Goal: Transaction & Acquisition: Purchase product/service

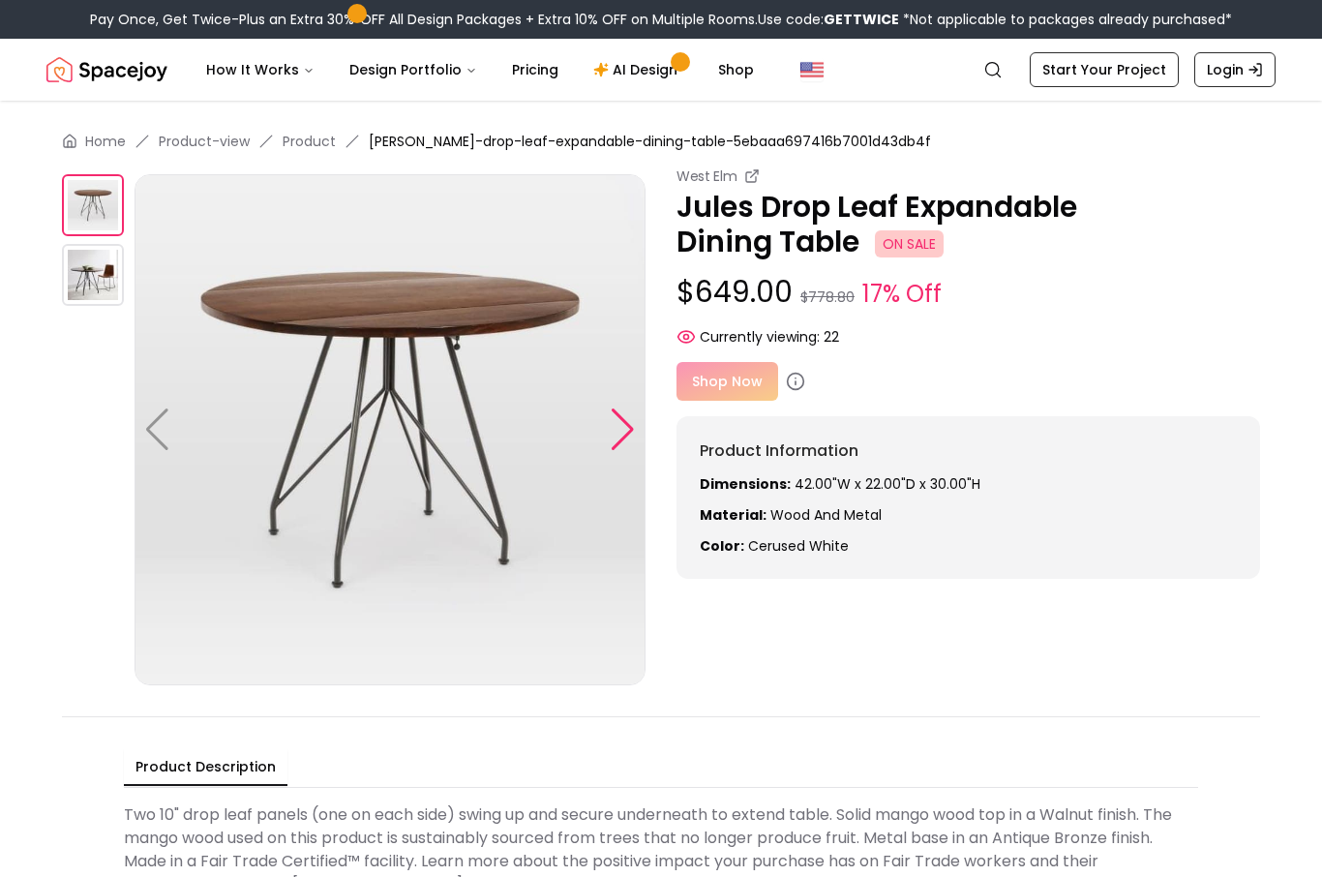
click at [612, 437] on div at bounding box center [623, 429] width 26 height 43
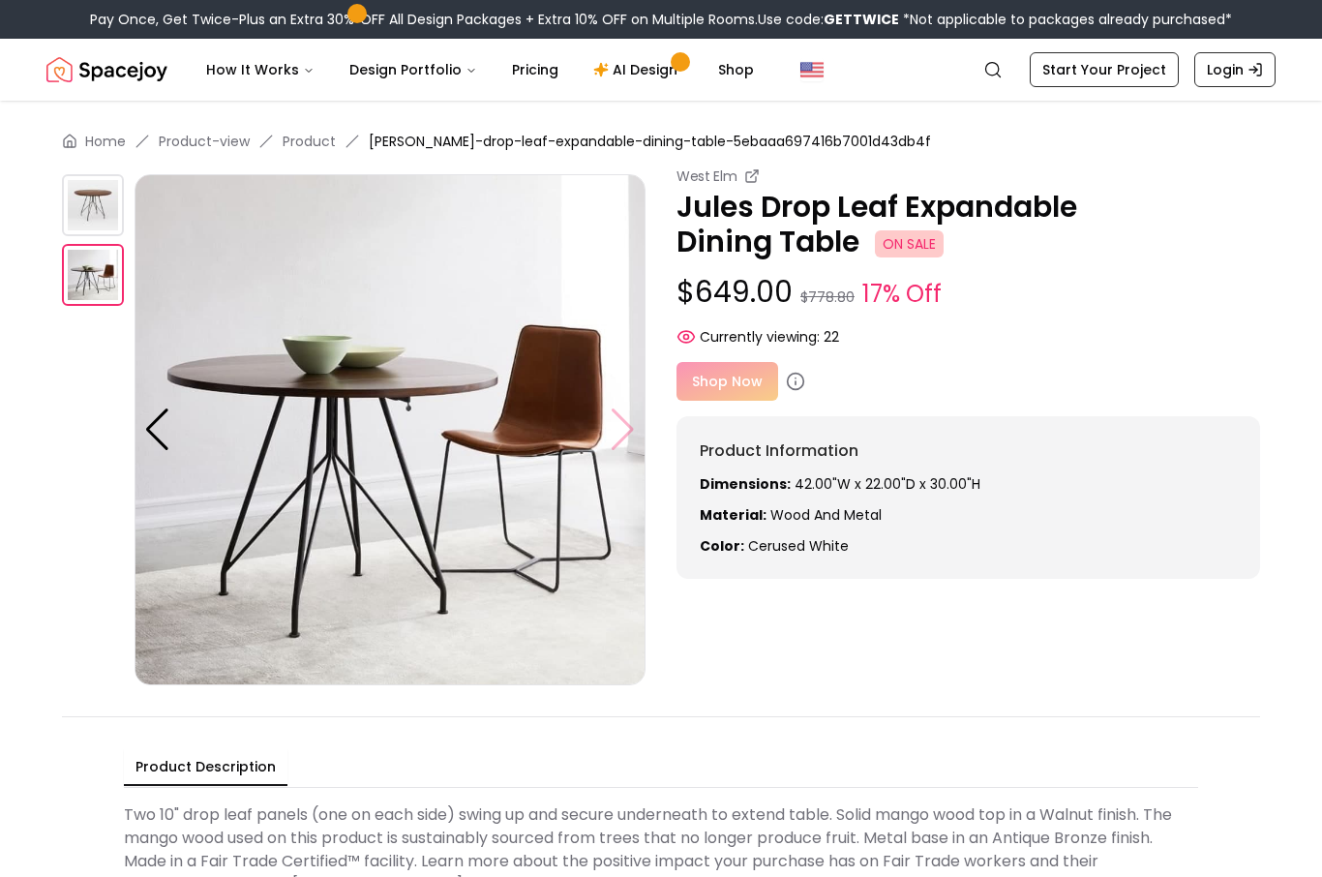
click at [625, 425] on img at bounding box center [390, 429] width 511 height 511
click at [625, 435] on img at bounding box center [390, 429] width 511 height 511
click at [103, 211] on img at bounding box center [93, 205] width 62 height 62
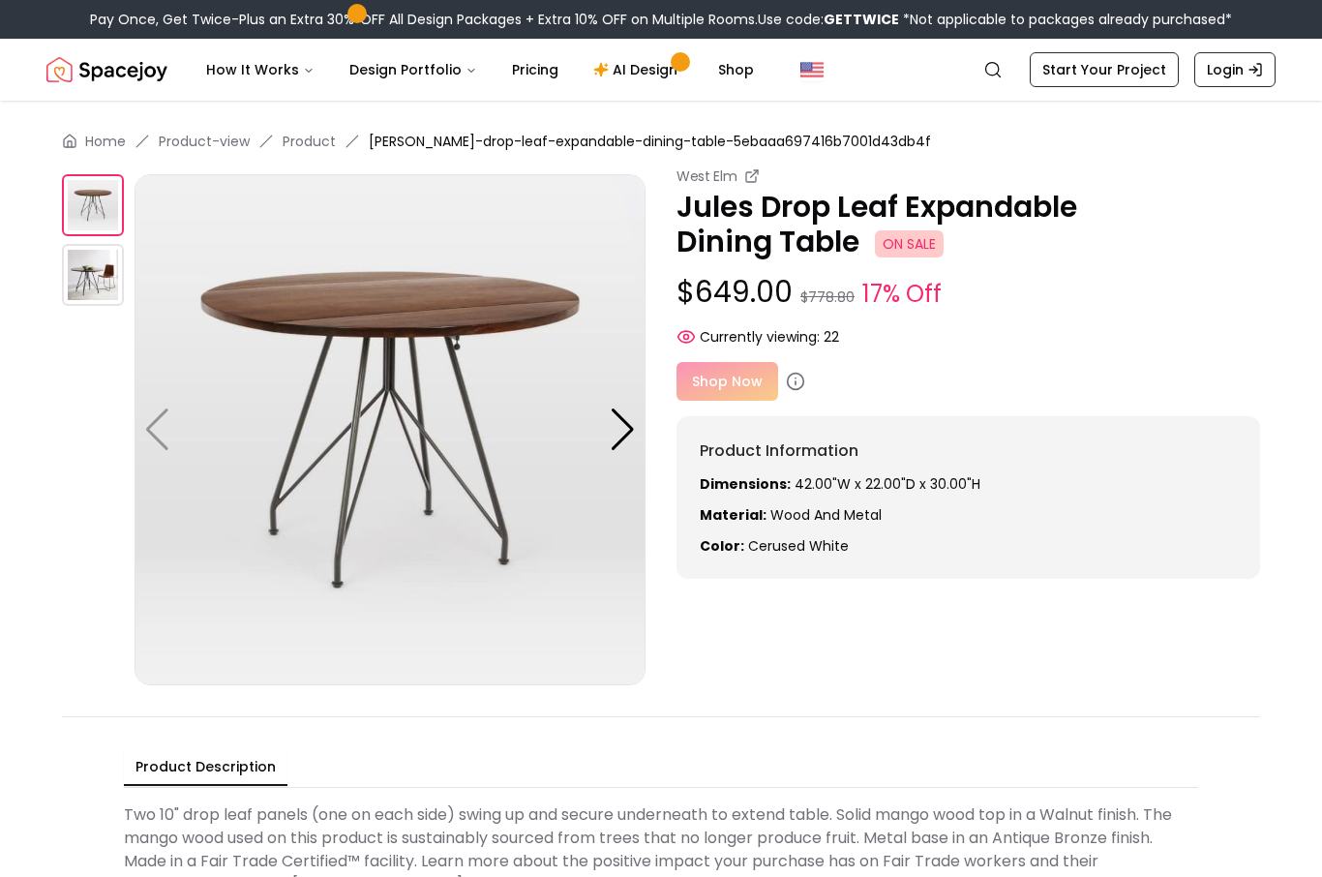
click at [752, 389] on div "Shop Now" at bounding box center [969, 381] width 584 height 39
click at [711, 363] on div "Shop Now" at bounding box center [969, 381] width 584 height 39
click at [748, 387] on div "Shop Now" at bounding box center [969, 381] width 584 height 39
click at [726, 400] on div "Shop Now" at bounding box center [969, 381] width 584 height 39
click at [828, 213] on p "[PERSON_NAME] Drop Leaf Expandable Dining Table ON SALE" at bounding box center [969, 225] width 584 height 70
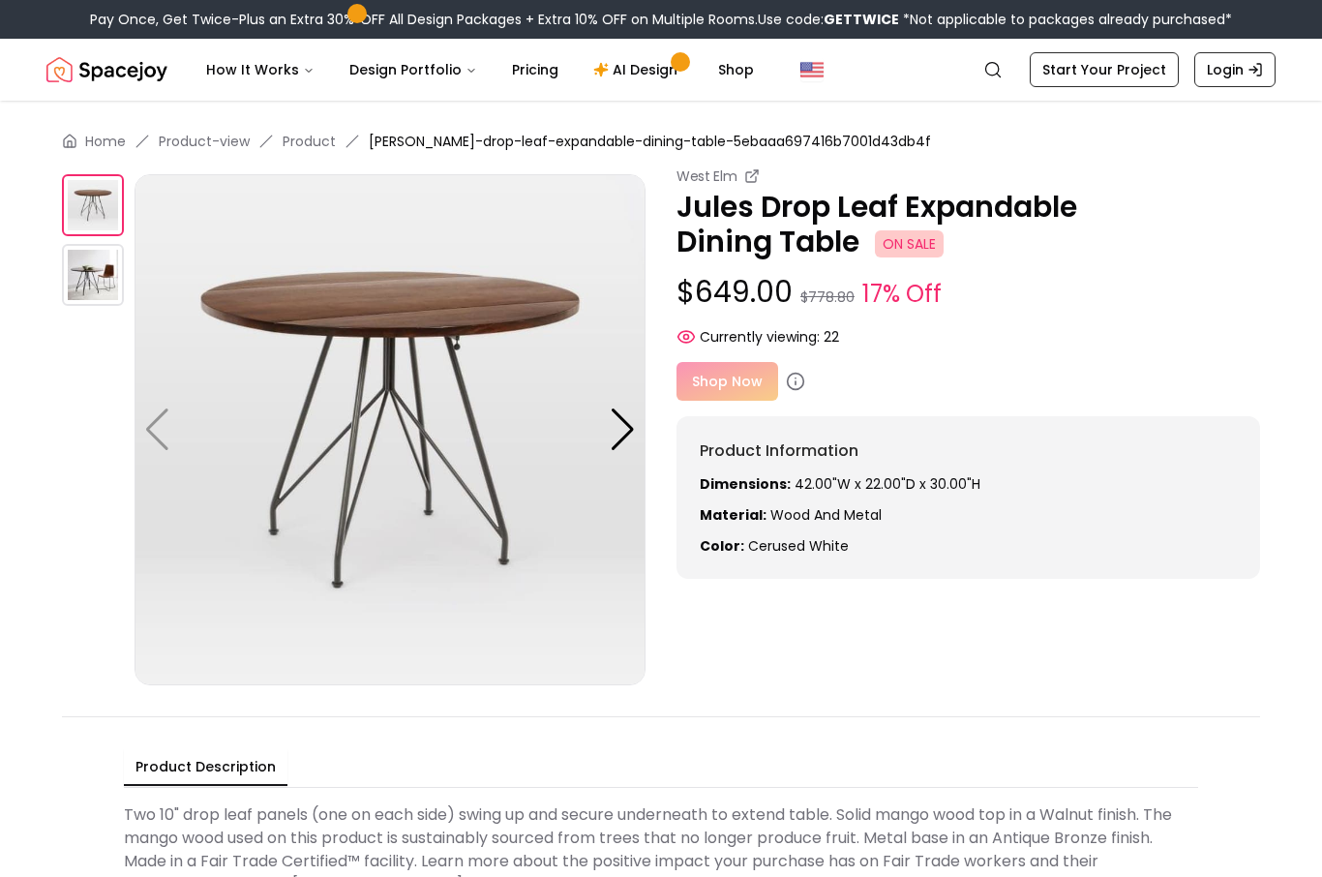
click at [828, 213] on p "[PERSON_NAME] Drop Leaf Expandable Dining Table ON SALE" at bounding box center [969, 225] width 584 height 70
click at [875, 231] on span "ON SALE" at bounding box center [909, 243] width 69 height 27
click at [875, 230] on span "ON SALE" at bounding box center [909, 243] width 69 height 27
click at [775, 222] on p "[PERSON_NAME] Drop Leaf Expandable Dining Table ON SALE" at bounding box center [969, 225] width 584 height 70
click at [880, 658] on div "West Elm Jules Drop Leaf Expandable Dining Table ON SALE $649.00 $778.80 17% Of…" at bounding box center [661, 425] width 1198 height 519
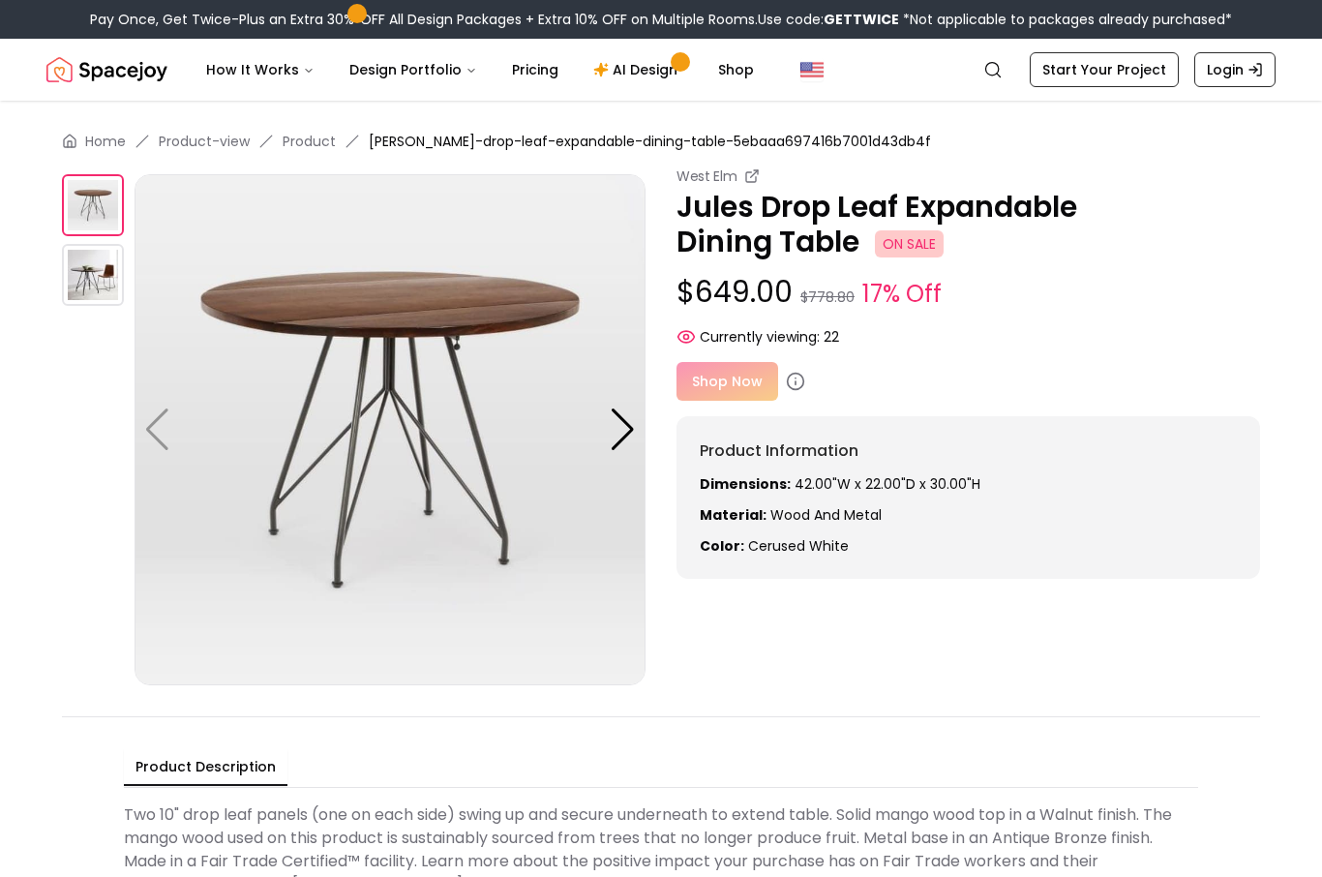
click at [734, 382] on div "Shop Now" at bounding box center [969, 381] width 584 height 39
click at [736, 390] on div "Shop Now" at bounding box center [969, 381] width 584 height 39
click at [630, 441] on div at bounding box center [623, 429] width 26 height 43
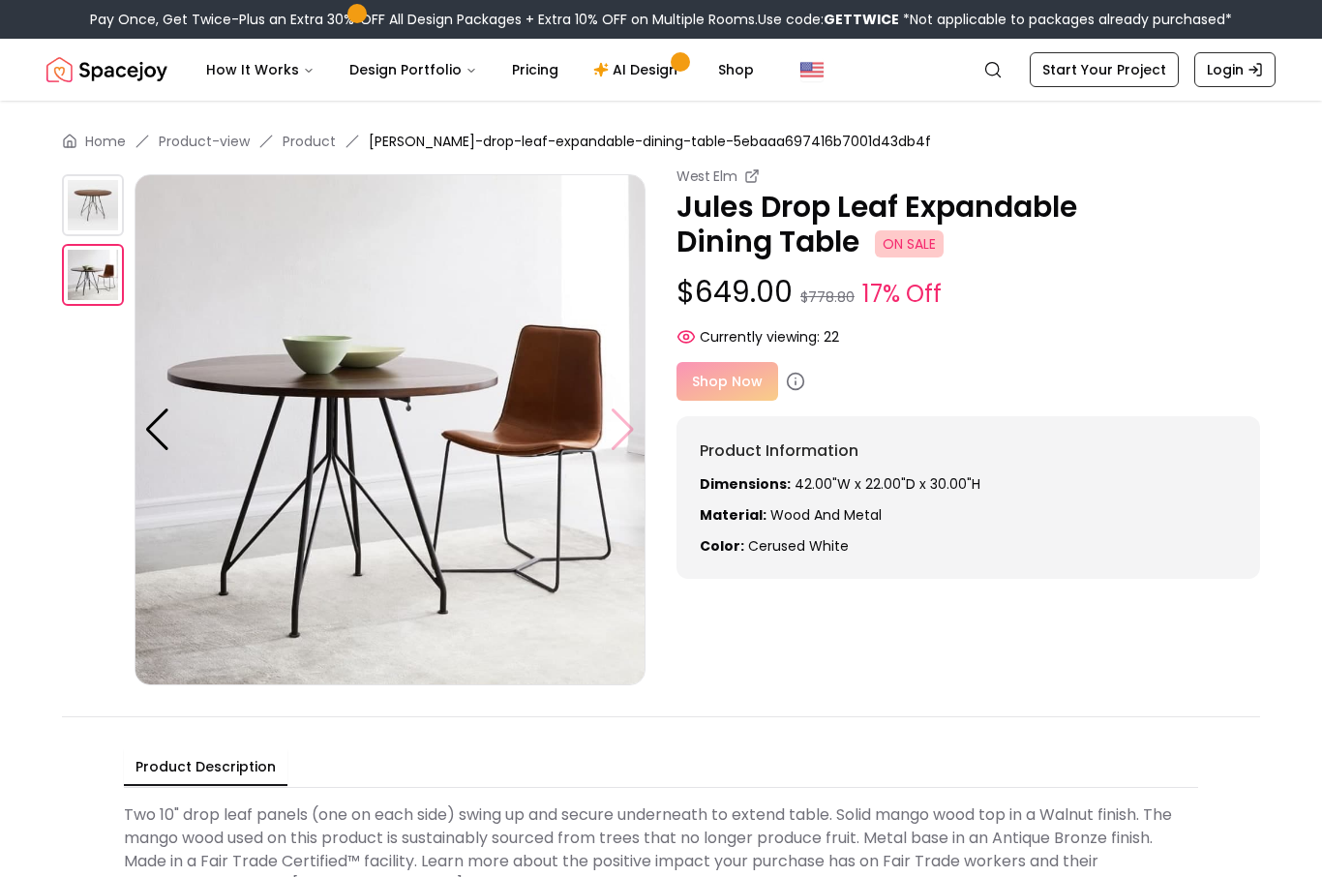
click at [614, 437] on img at bounding box center [390, 429] width 511 height 511
click at [619, 429] on img at bounding box center [390, 429] width 511 height 511
click at [799, 373] on icon at bounding box center [795, 381] width 19 height 19
click at [797, 378] on icon at bounding box center [795, 381] width 19 height 19
click at [721, 382] on div "Shop Now" at bounding box center [969, 381] width 584 height 39
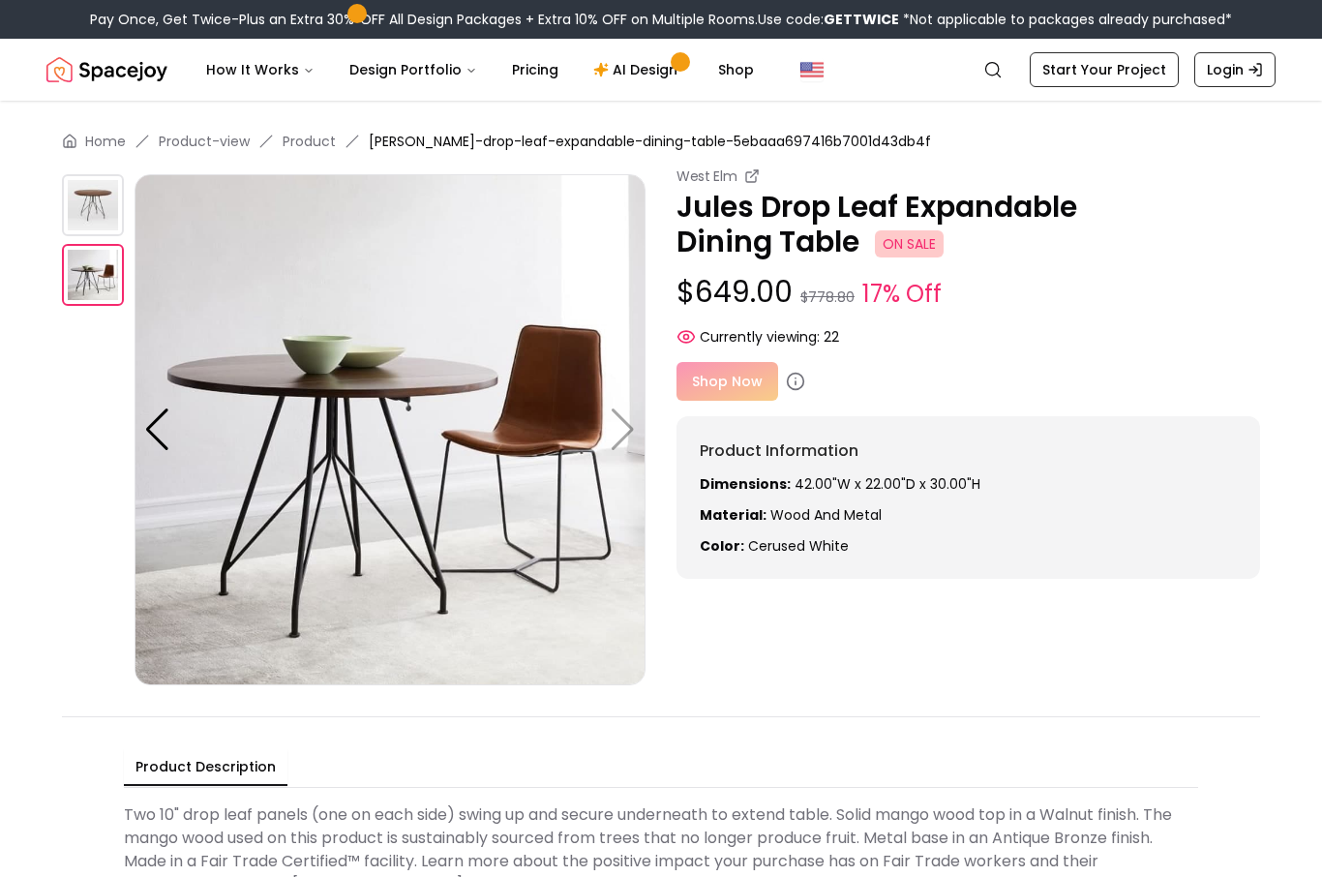
click at [742, 384] on div "Shop Now" at bounding box center [969, 381] width 584 height 39
click at [989, 372] on div "Shop Now" at bounding box center [969, 381] width 584 height 39
click at [875, 236] on span "ON SALE" at bounding box center [909, 243] width 69 height 27
click at [678, 537] on div "Product Information Dimensions: 42.00"W x 22.00"D x 30.00"H Material: Wood and …" at bounding box center [969, 497] width 584 height 163
click at [773, 592] on div "West Elm Jules Drop Leaf Expandable Dining Table ON SALE $649.00 $778.80 17% Of…" at bounding box center [661, 425] width 1198 height 519
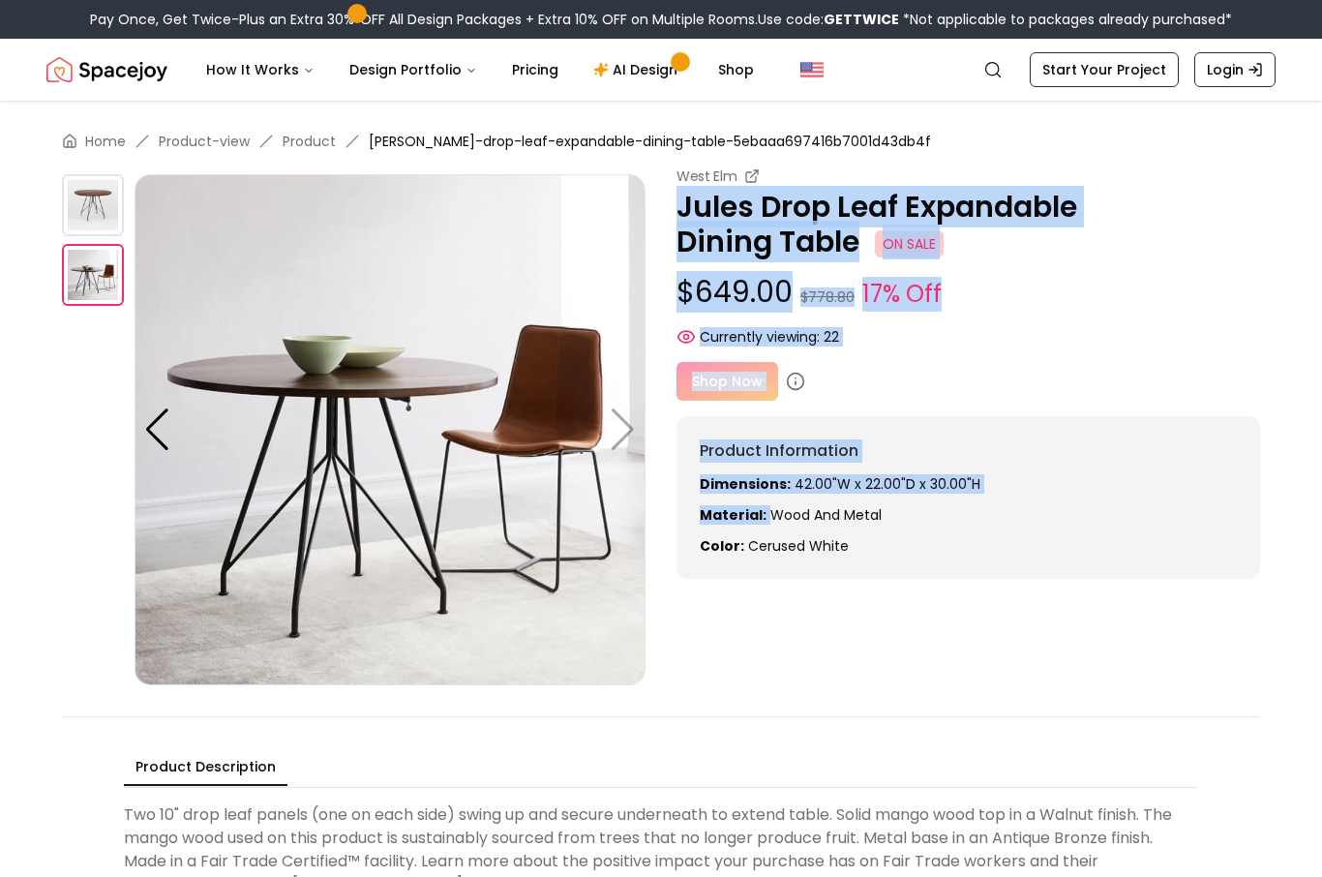
click at [800, 616] on div "West Elm Jules Drop Leaf Expandable Dining Table ON SALE $649.00 $778.80 17% Of…" at bounding box center [661, 425] width 1198 height 519
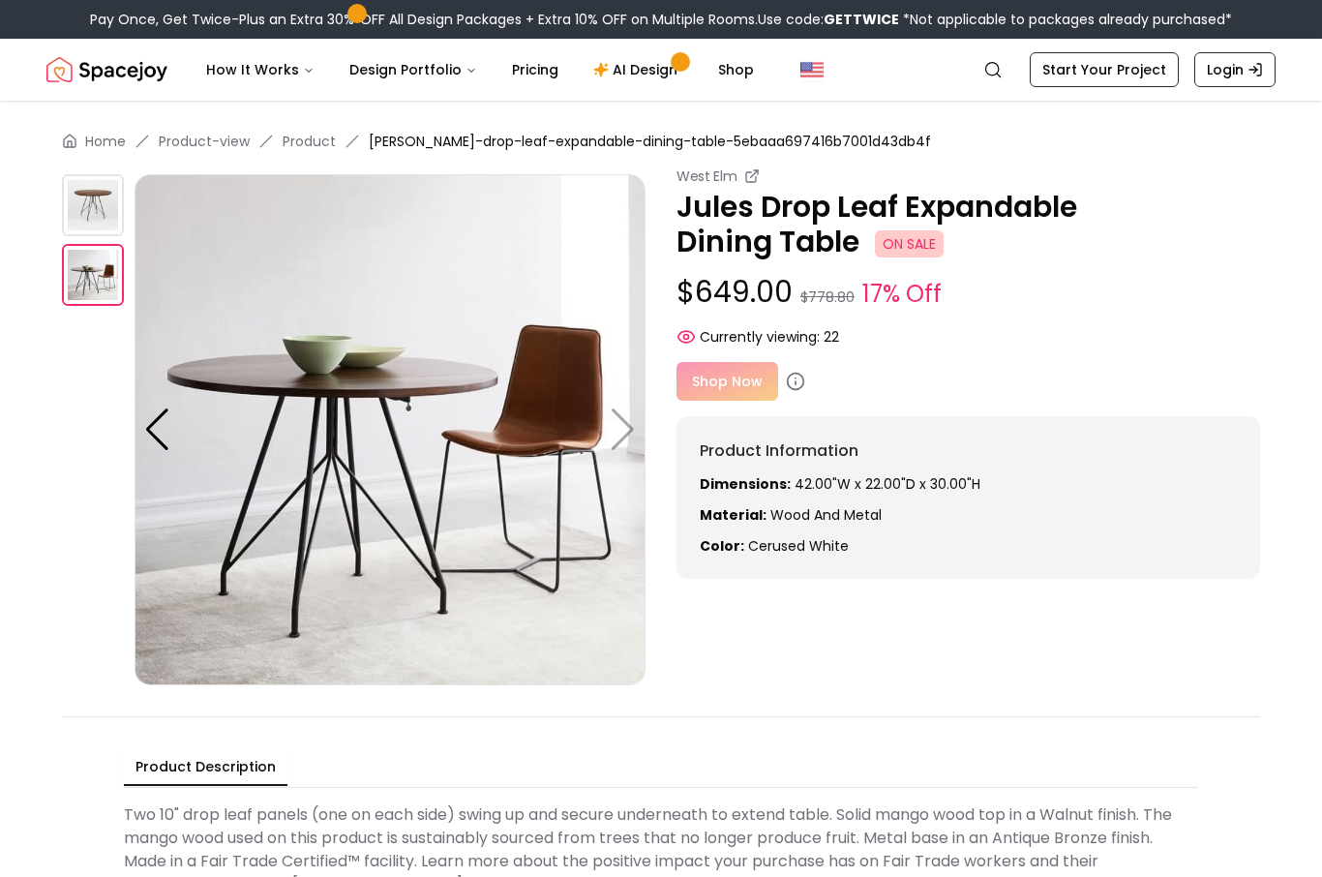
click at [799, 616] on div "West Elm Jules Drop Leaf Expandable Dining Table ON SALE $649.00 $778.80 17% Of…" at bounding box center [661, 425] width 1198 height 519
click at [243, 86] on button "How It Works" at bounding box center [260, 69] width 139 height 39
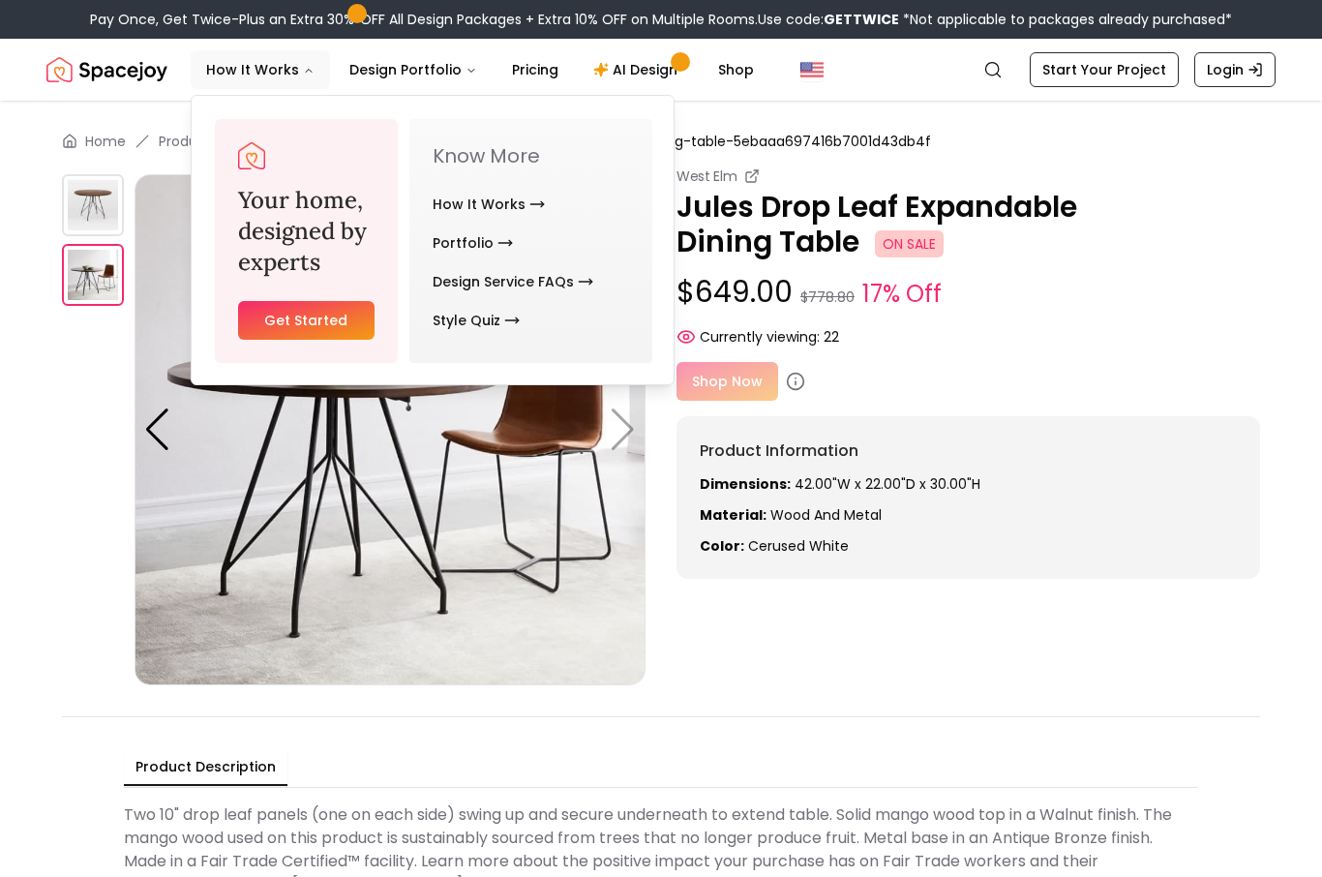
click at [785, 670] on div "West Elm Jules Drop Leaf Expandable Dining Table ON SALE $649.00 $778.80 17% Of…" at bounding box center [661, 425] width 1198 height 519
